Goal: Task Accomplishment & Management: Use online tool/utility

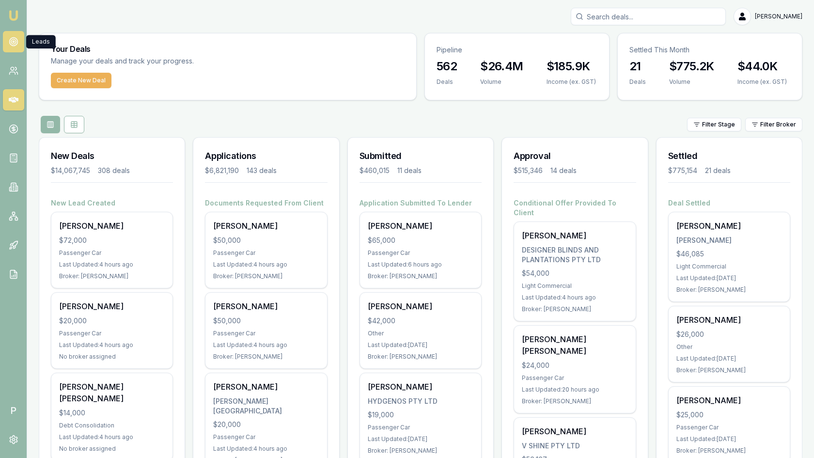
click at [9, 38] on icon at bounding box center [14, 42] width 10 height 10
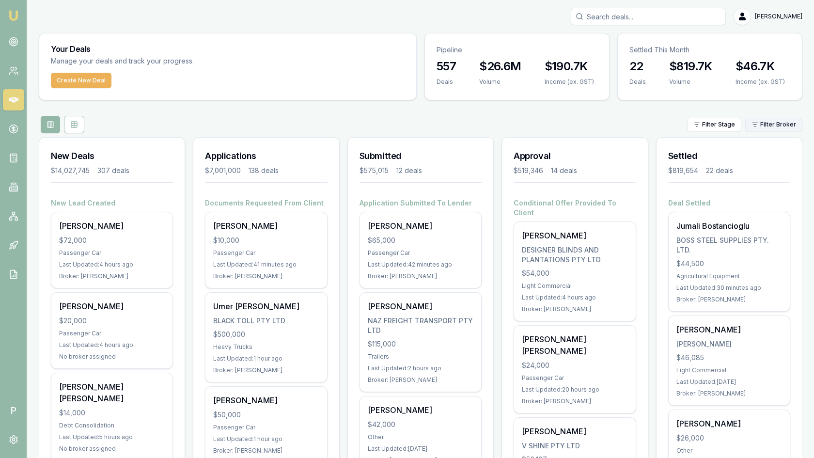
click at [779, 119] on html "Emu Broker P Matt Leeburn Toggle Menu Your Deals Manage your deals and track yo…" at bounding box center [407, 229] width 814 height 458
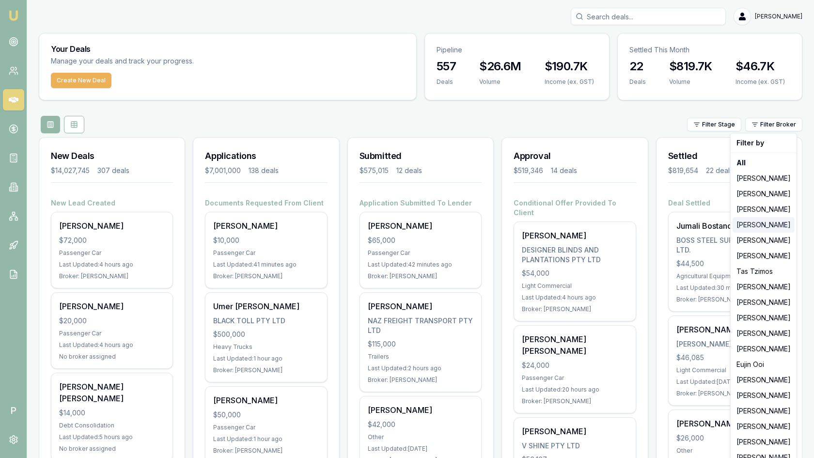
click at [750, 228] on div "Evette Abdo" at bounding box center [763, 225] width 62 height 16
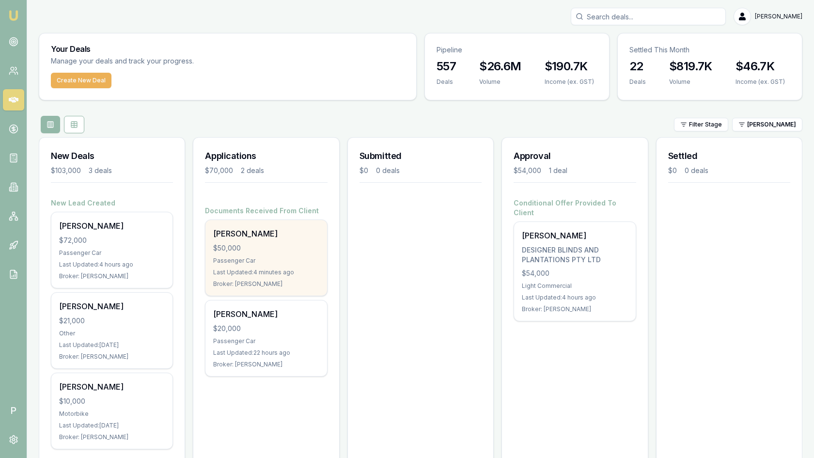
click at [259, 235] on div "Dillon Farmer" at bounding box center [266, 234] width 106 height 12
click at [261, 243] on div "$50,000" at bounding box center [266, 248] width 106 height 10
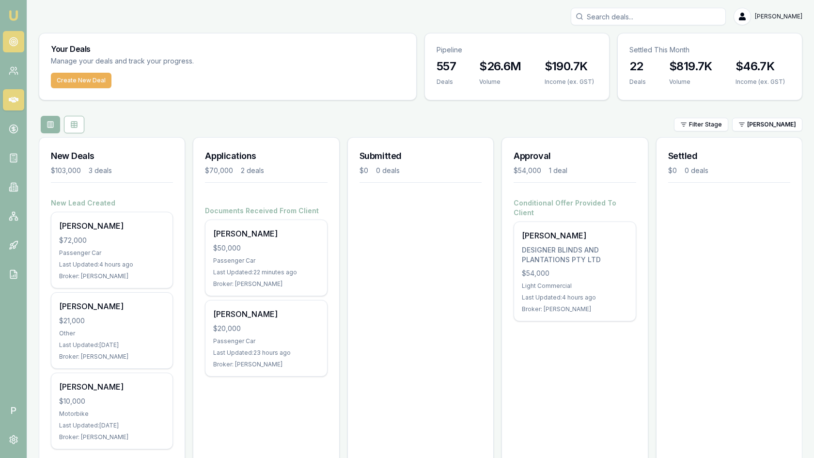
click at [17, 51] on link at bounding box center [13, 41] width 21 height 21
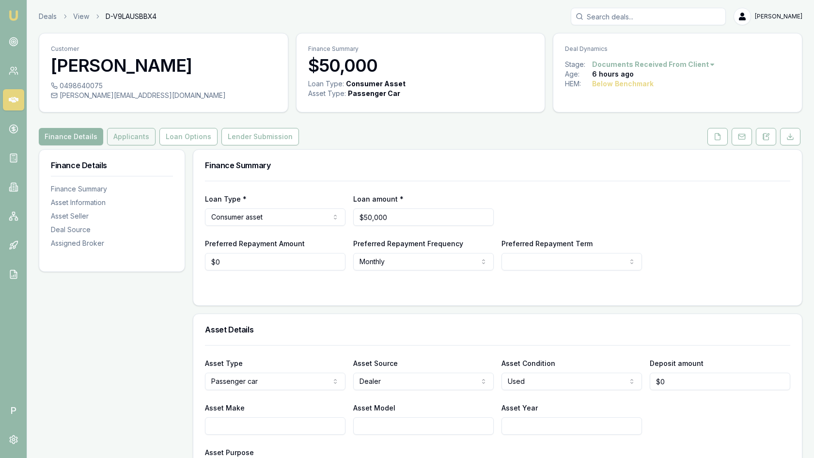
click at [117, 137] on button "Applicants" at bounding box center [131, 136] width 48 height 17
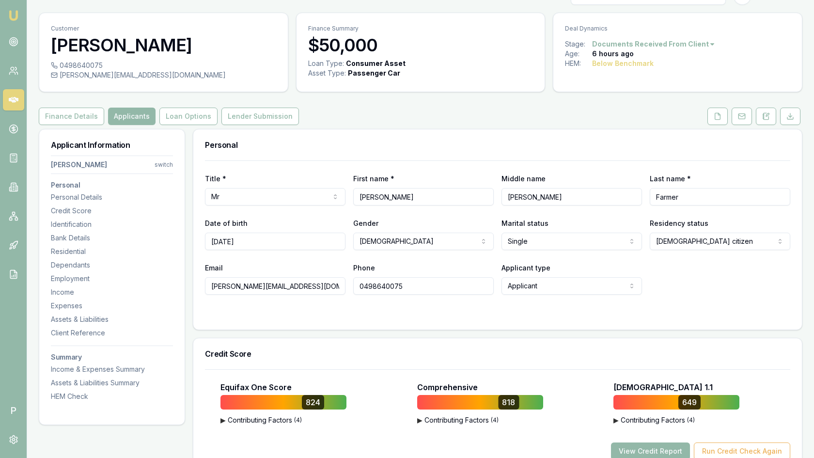
scroll to position [8, 0]
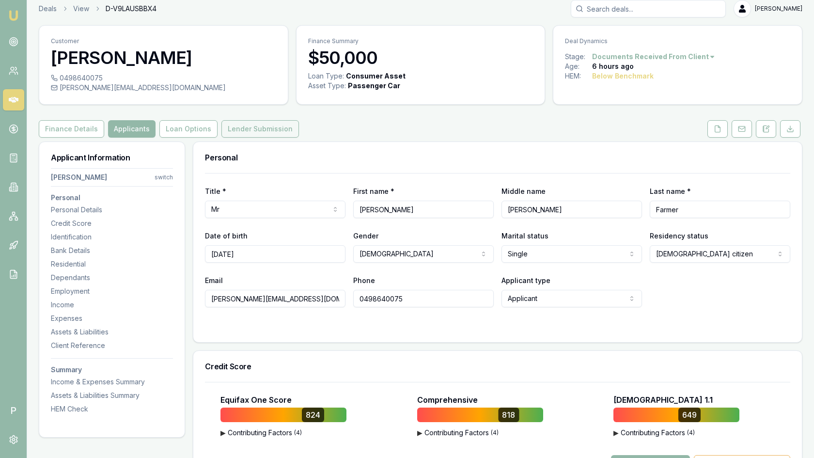
click at [258, 133] on button "Lender Submission" at bounding box center [260, 128] width 78 height 17
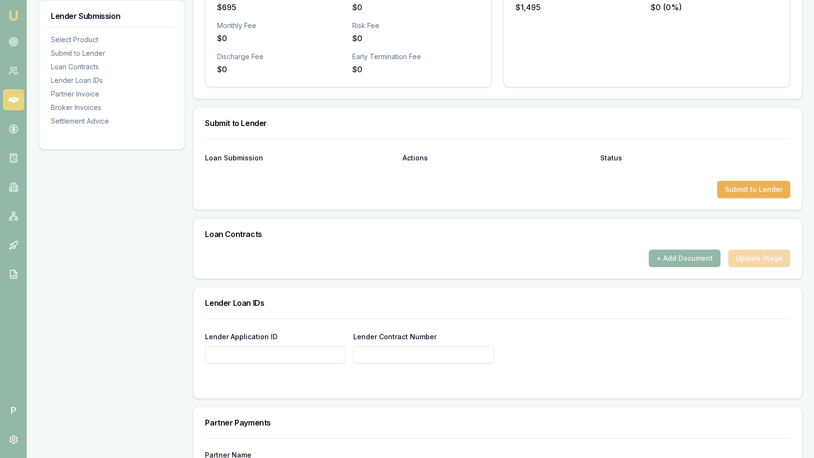
scroll to position [390, 0]
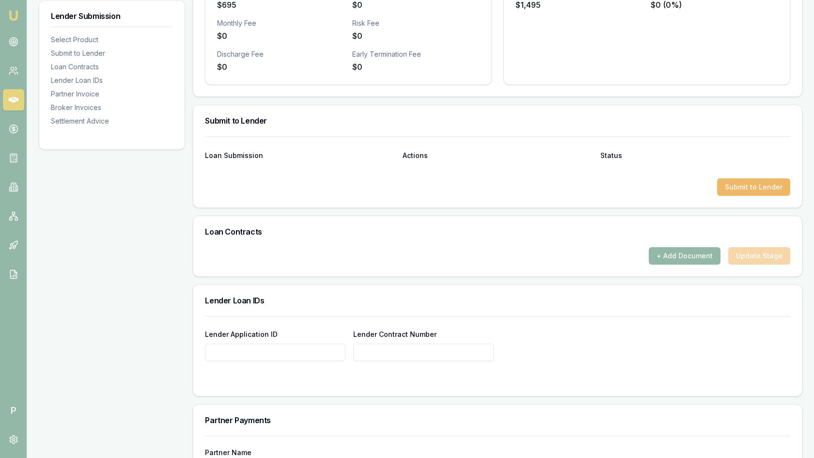
click at [738, 185] on button "Submit to Lender" at bounding box center [753, 186] width 73 height 17
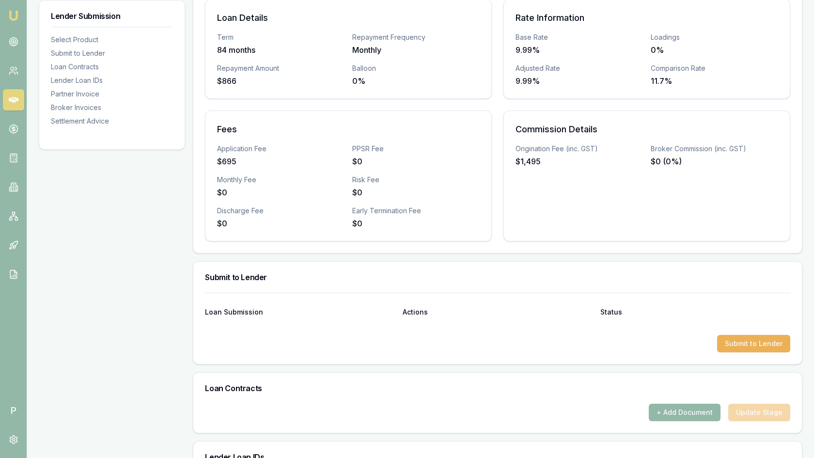
scroll to position [0, 0]
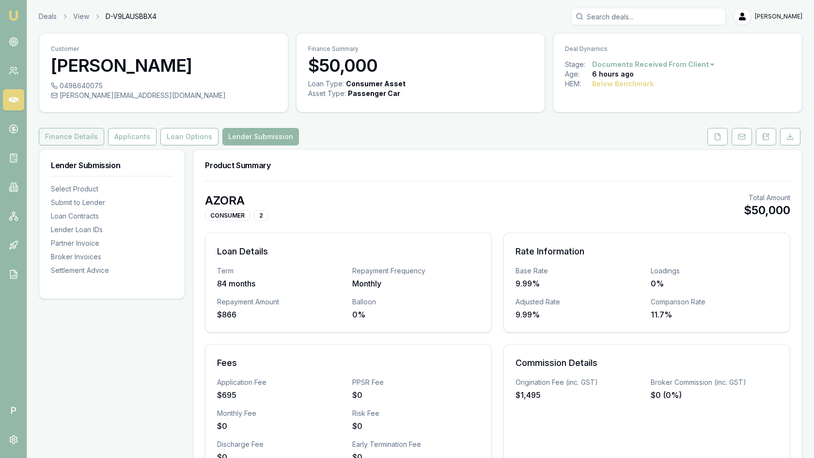
click at [65, 131] on button "Finance Details" at bounding box center [71, 136] width 65 height 17
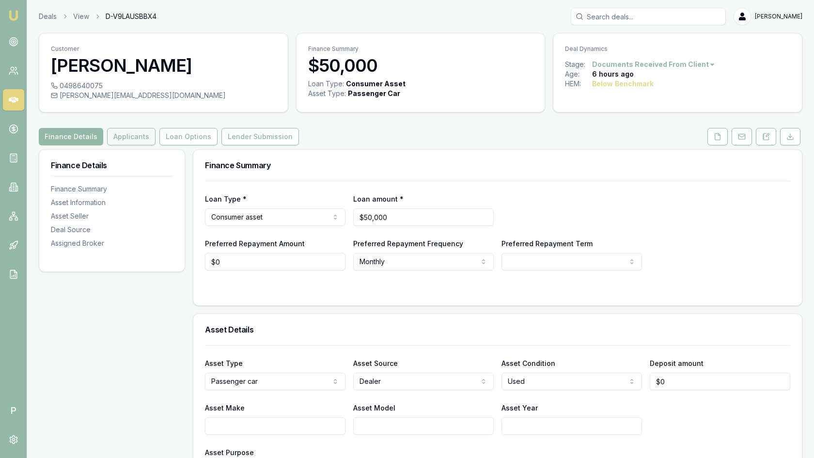
click at [125, 131] on button "Applicants" at bounding box center [131, 136] width 48 height 17
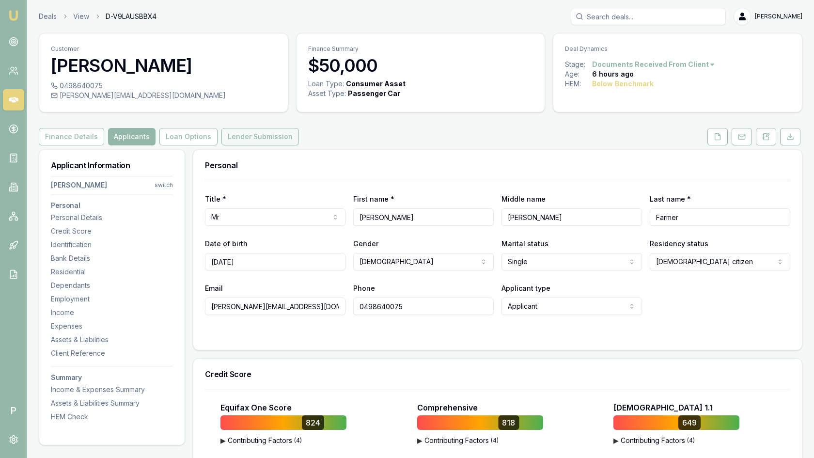
click at [260, 137] on button "Lender Submission" at bounding box center [260, 136] width 78 height 17
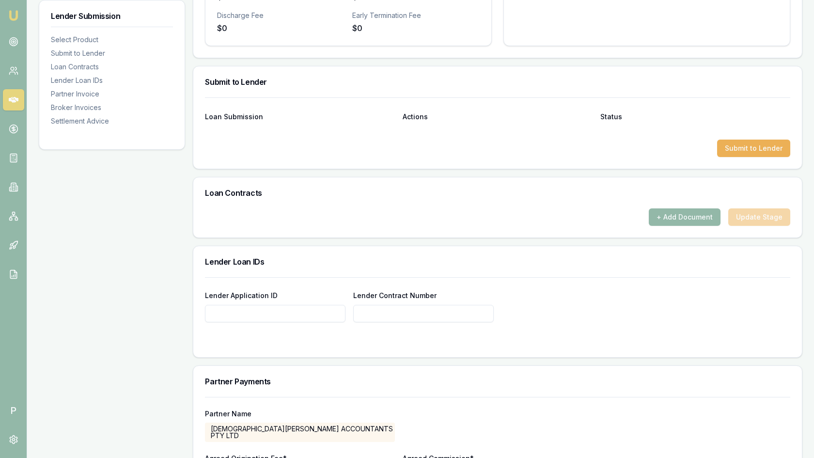
scroll to position [449, 0]
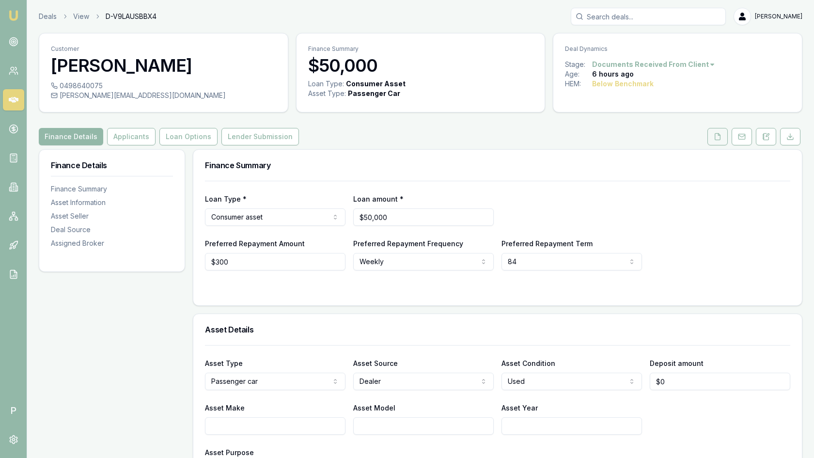
click at [720, 137] on icon at bounding box center [718, 137] width 8 height 8
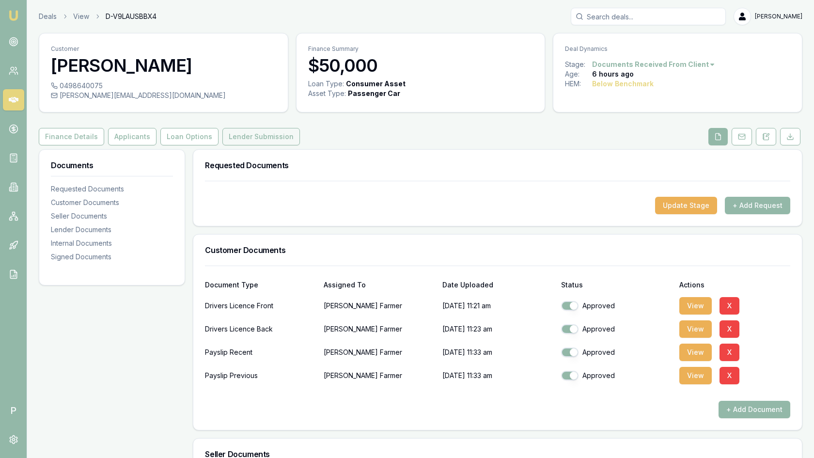
click at [226, 142] on button "Lender Submission" at bounding box center [261, 136] width 78 height 17
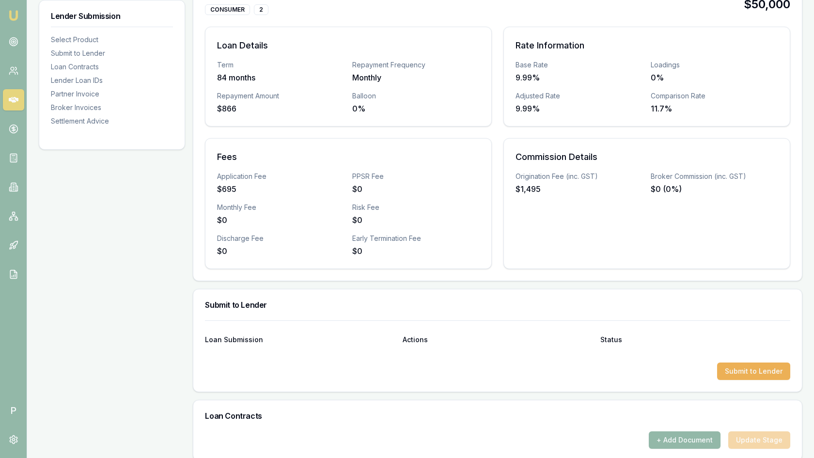
scroll to position [220, 0]
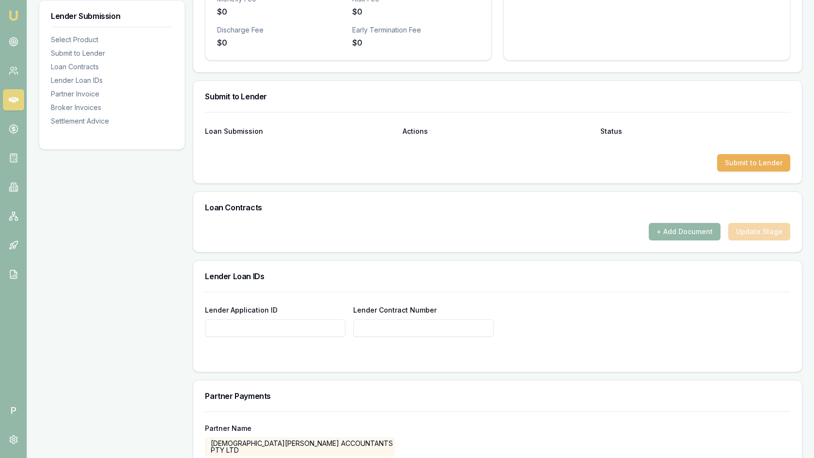
scroll to position [432, 0]
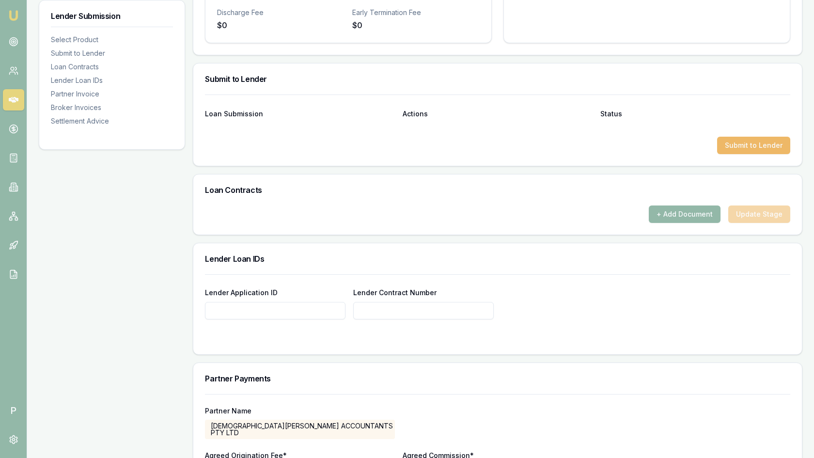
click at [751, 140] on button "Submit to Lender" at bounding box center [753, 145] width 73 height 17
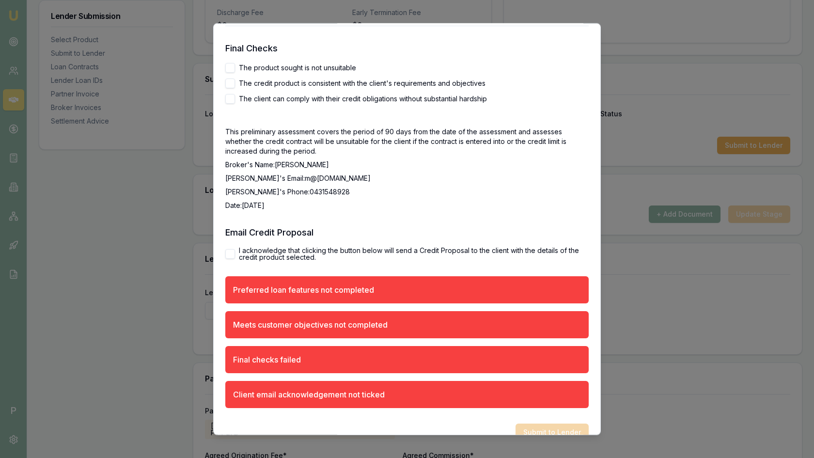
scroll to position [1740, 0]
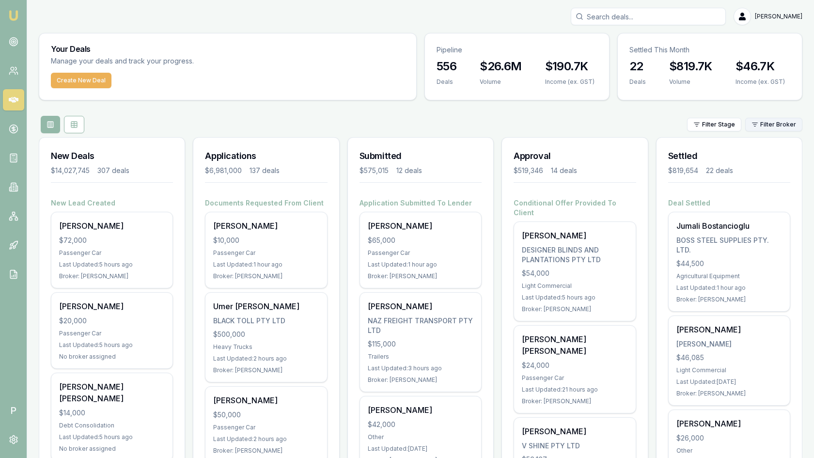
click at [771, 128] on html "Emu Broker P [PERSON_NAME] Toggle Menu Your Deals Manage your deals and track y…" at bounding box center [407, 229] width 814 height 458
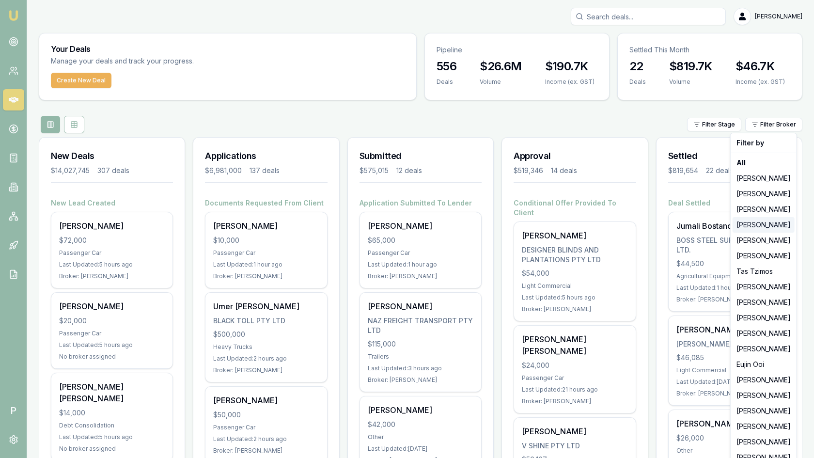
click at [750, 224] on div "[PERSON_NAME]" at bounding box center [763, 225] width 62 height 16
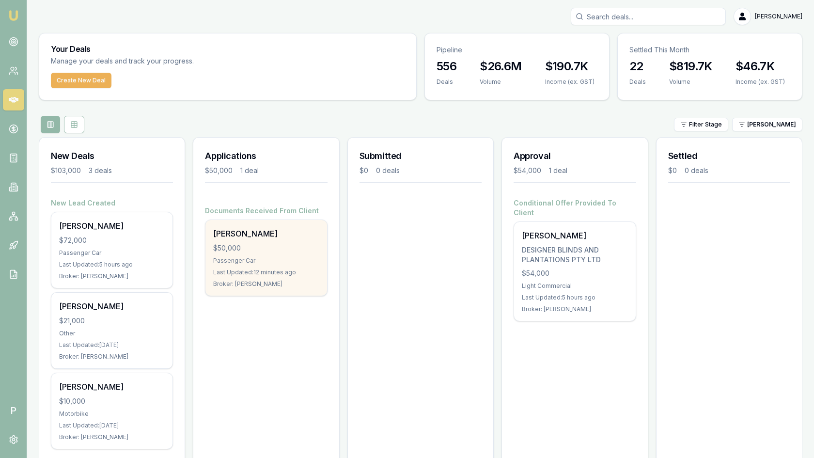
click at [256, 247] on div "$50,000" at bounding box center [266, 248] width 106 height 10
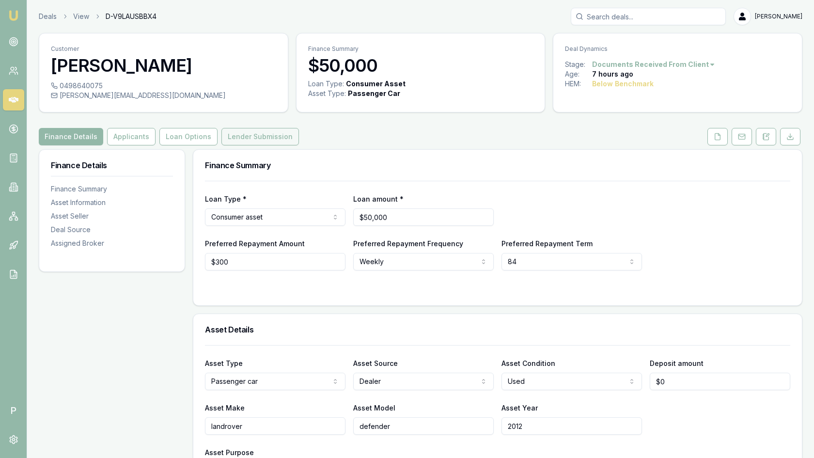
click at [255, 139] on button "Lender Submission" at bounding box center [260, 136] width 78 height 17
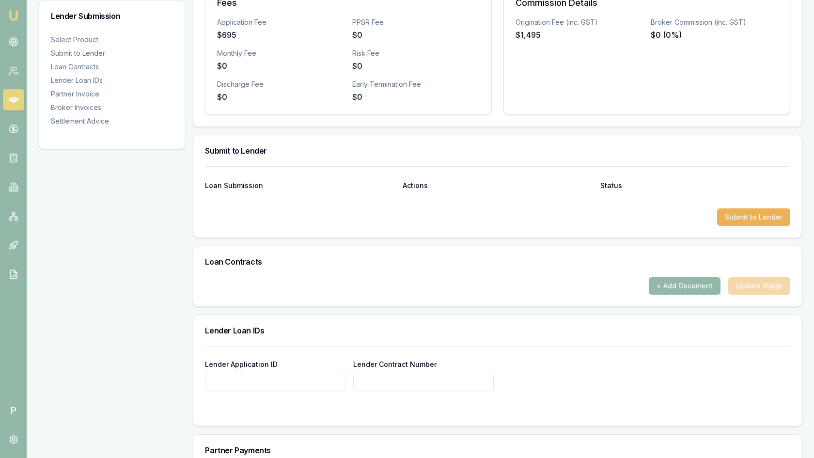
scroll to position [389, 0]
